Goal: Information Seeking & Learning: Learn about a topic

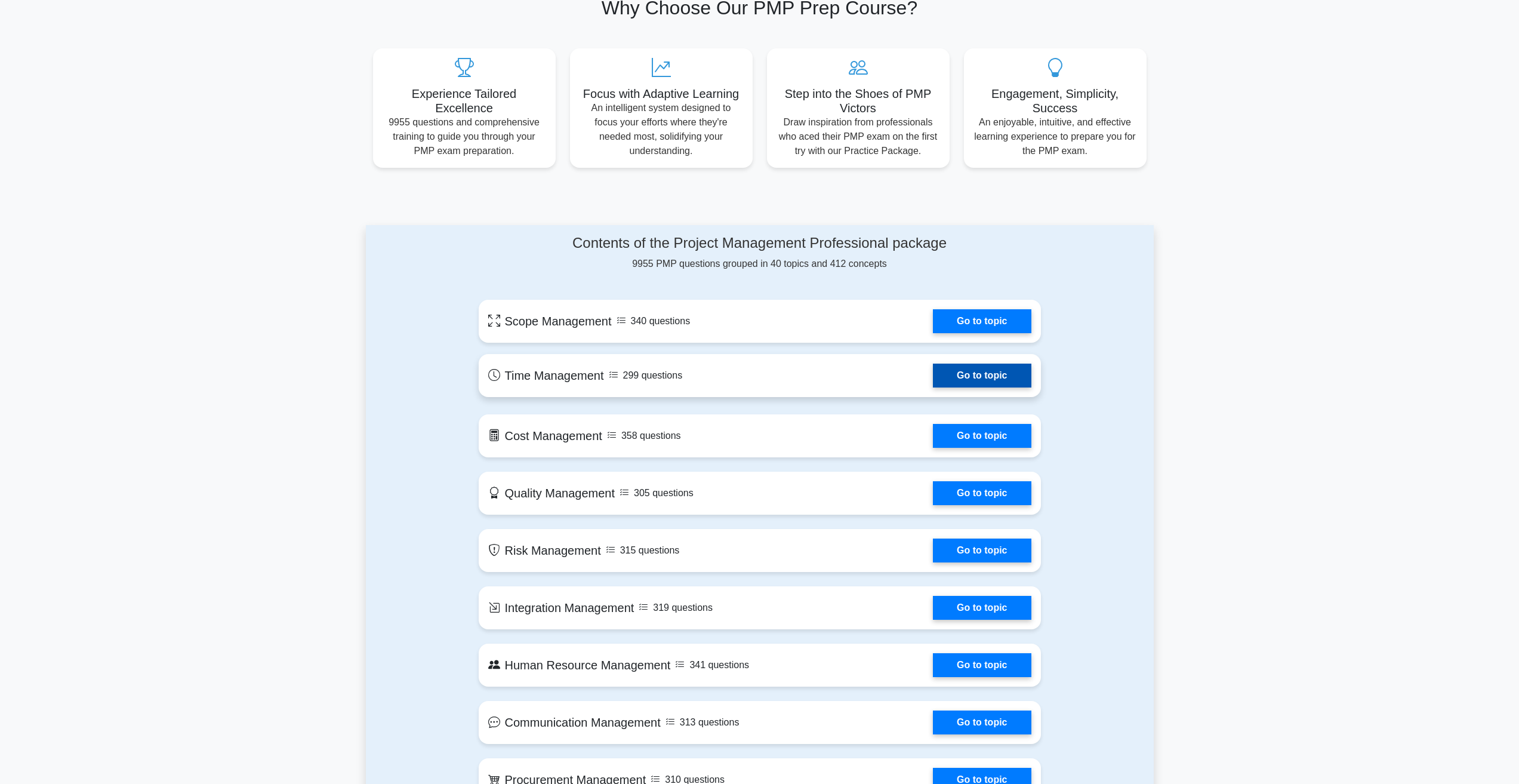
scroll to position [298, 0]
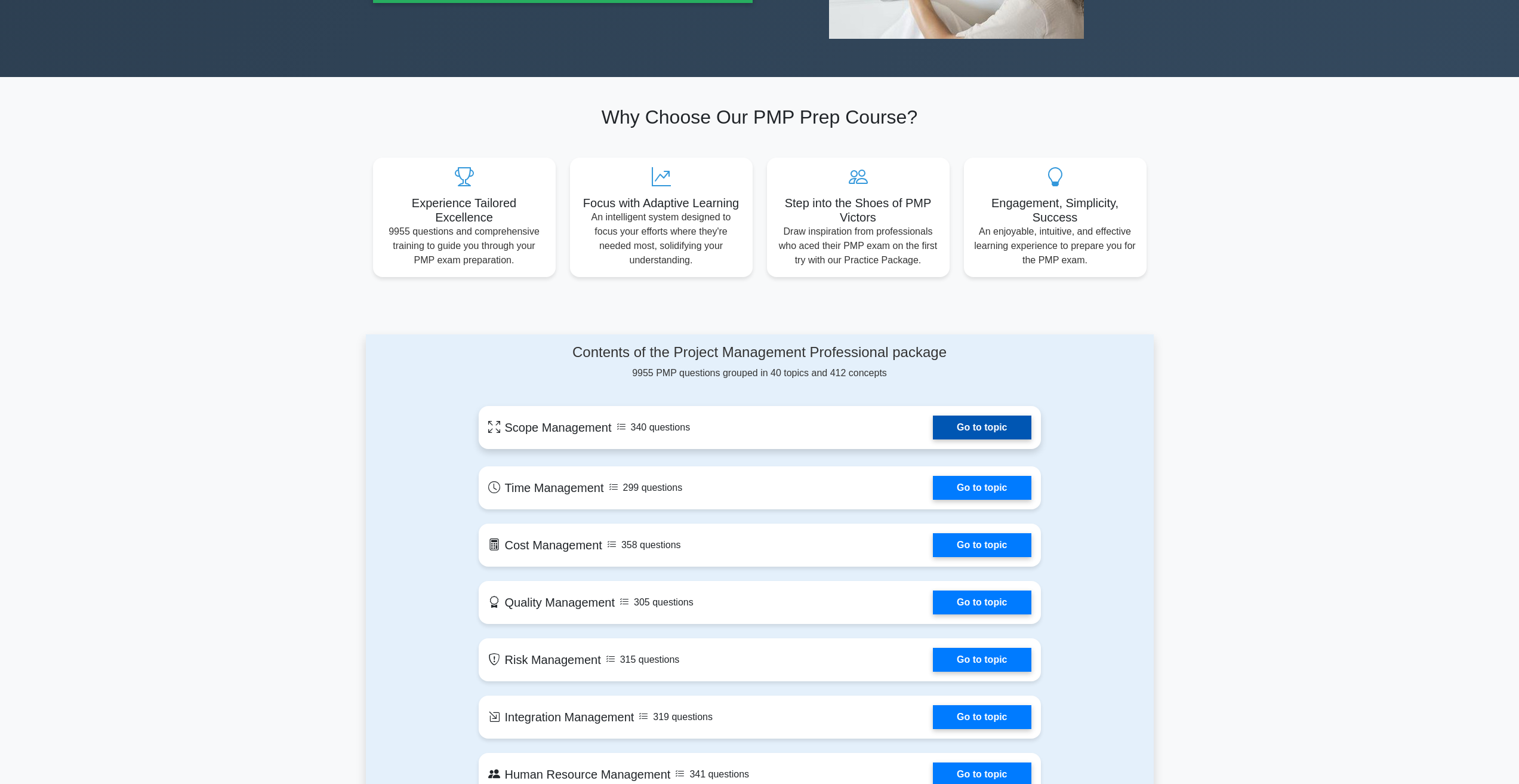
click at [978, 430] on link "Go to topic" at bounding box center [981, 427] width 98 height 24
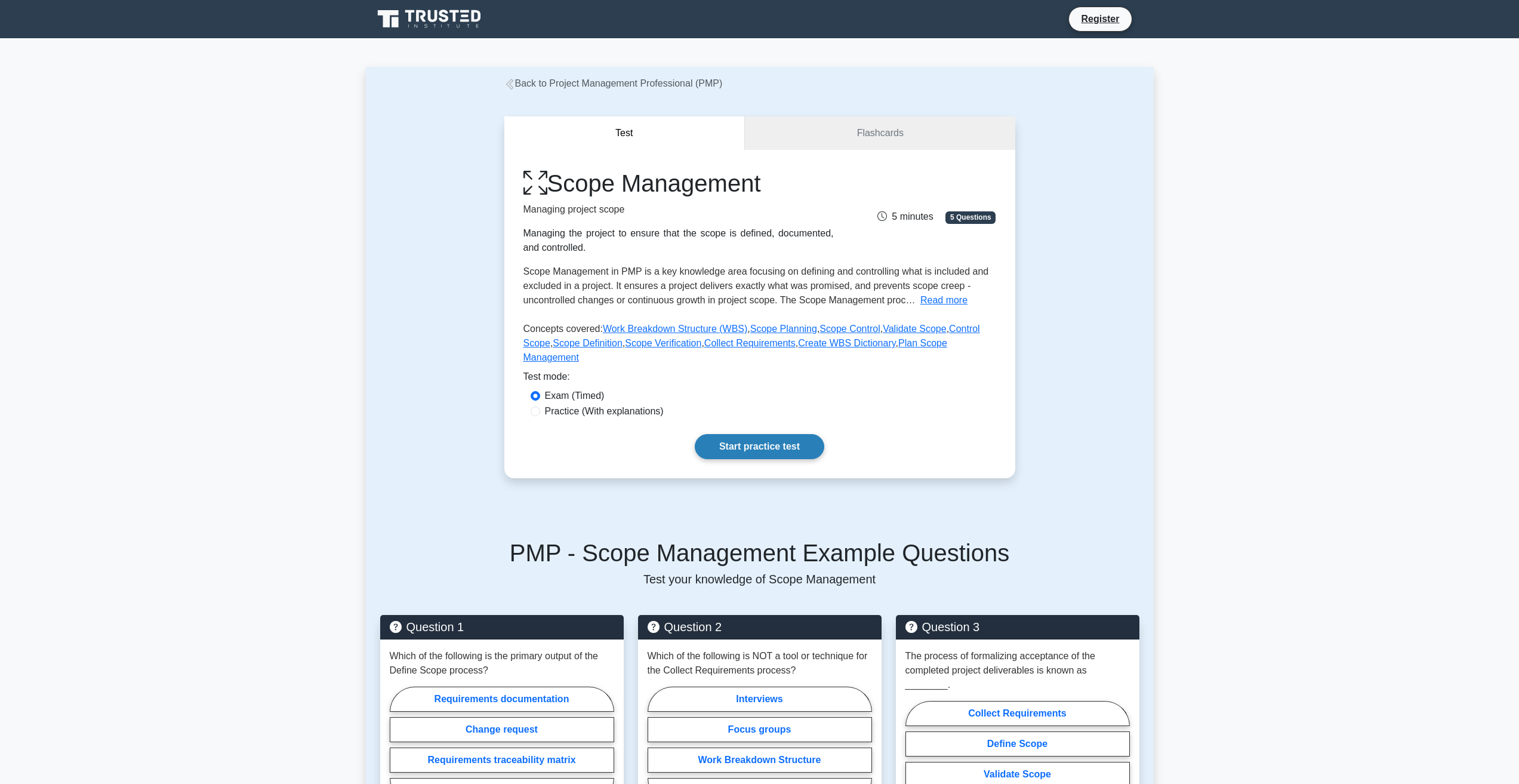
click at [763, 434] on link "Start practice test" at bounding box center [760, 446] width 129 height 25
click at [486, 433] on div "Test Flashcards Scope Management Managing project scope Managing the project to…" at bounding box center [760, 300] width 788 height 419
